Goal: Check status: Check status

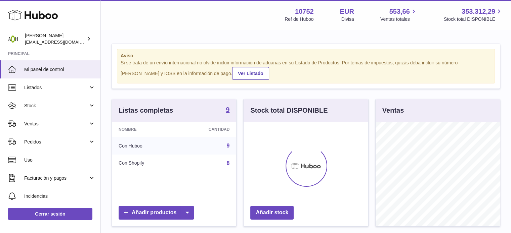
scroll to position [105, 125]
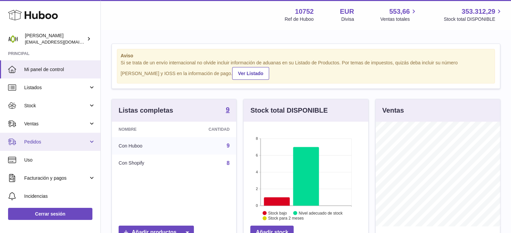
click at [58, 142] on span "Pedidos" at bounding box center [56, 142] width 64 height 6
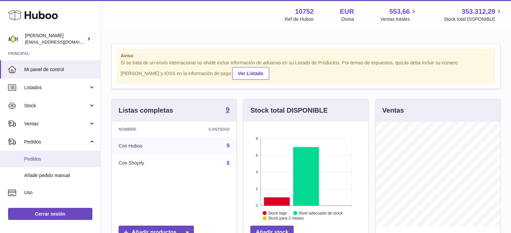
click at [51, 159] on span "Pedidos" at bounding box center [59, 159] width 71 height 6
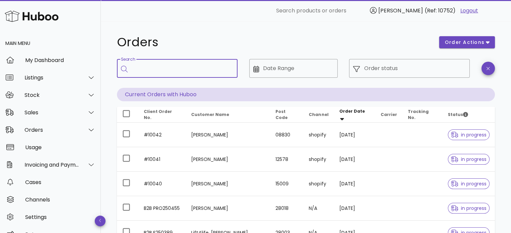
click at [164, 73] on input "Search" at bounding box center [182, 68] width 100 height 11
click at [168, 68] on input "*****" at bounding box center [178, 68] width 92 height 11
type input "*****"
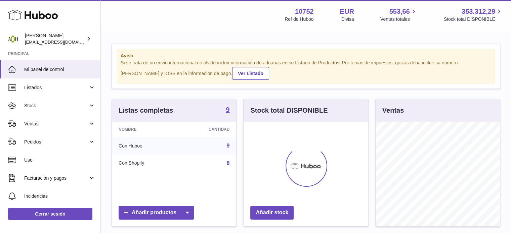
scroll to position [105, 125]
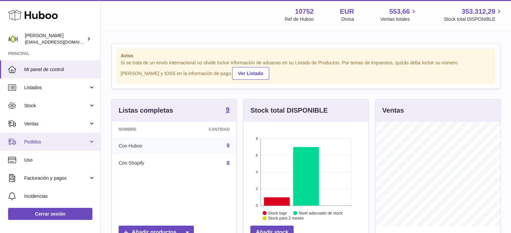
click at [92, 139] on link "Pedidos" at bounding box center [50, 142] width 100 height 18
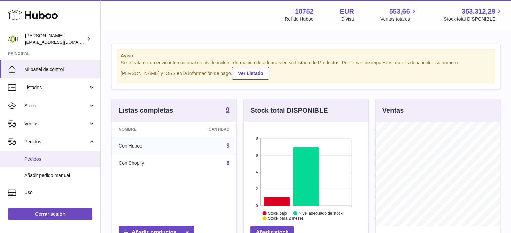
click at [56, 155] on link "Pedidos" at bounding box center [50, 159] width 100 height 16
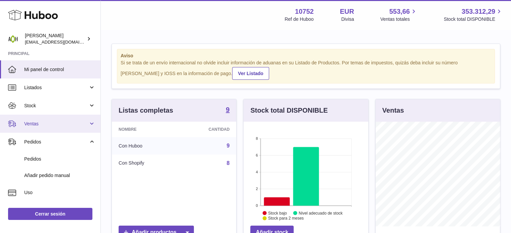
click at [93, 123] on link "Ventas" at bounding box center [50, 124] width 100 height 18
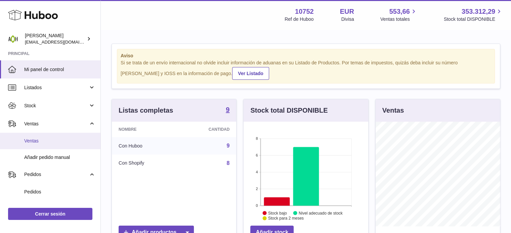
click at [55, 142] on span "Ventas" at bounding box center [59, 141] width 71 height 6
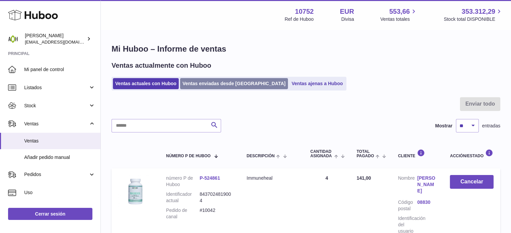
click at [220, 83] on link "Ventas enviadas desde [GEOGRAPHIC_DATA]" at bounding box center [234, 83] width 108 height 11
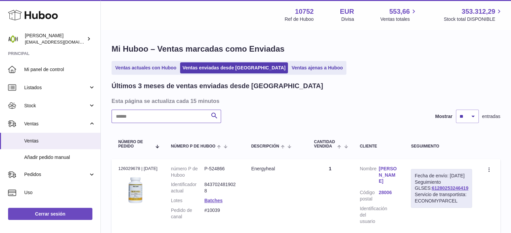
click at [163, 116] on input "text" at bounding box center [165, 116] width 109 height 13
type input "*****"
click at [216, 201] on link "Batches" at bounding box center [213, 200] width 18 height 5
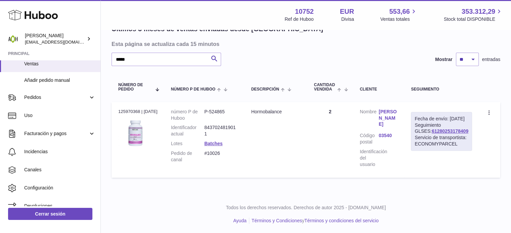
scroll to position [79, 0]
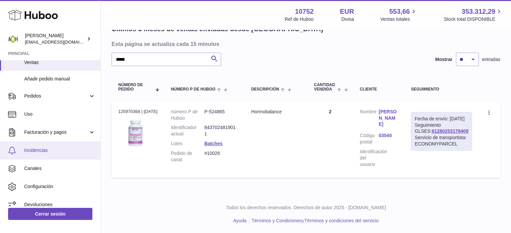
click at [47, 149] on span "Incidencias" at bounding box center [59, 150] width 71 height 6
